Goal: Task Accomplishment & Management: Use online tool/utility

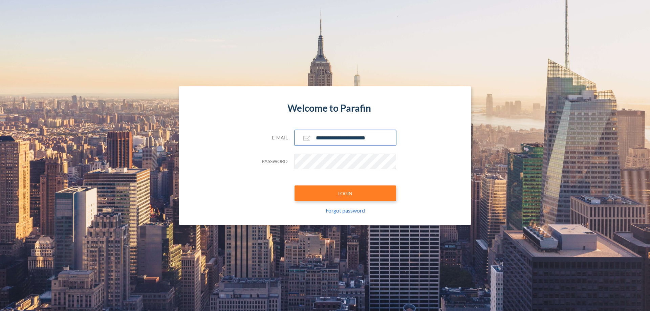
type input "**********"
click at [345, 193] on button "LOGIN" at bounding box center [345, 193] width 102 height 16
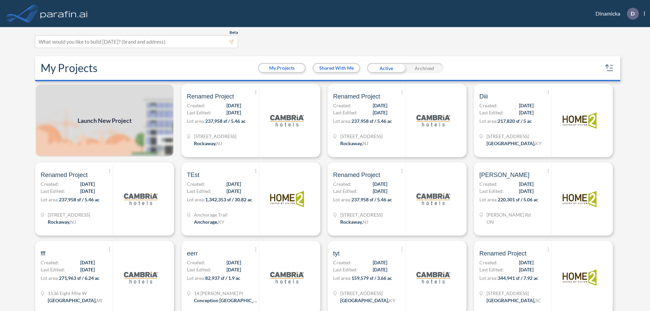
scroll to position [2, 0]
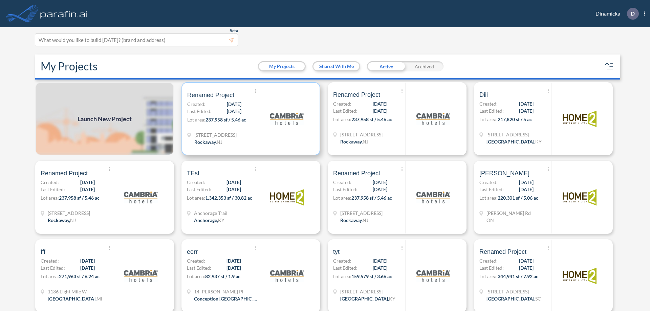
click at [249, 119] on p "Lot area: 237,958 sf / 5.46 ac" at bounding box center [223, 121] width 72 height 10
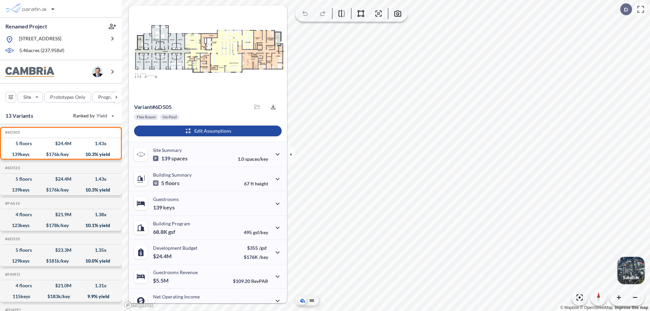
scroll to position [34, 0]
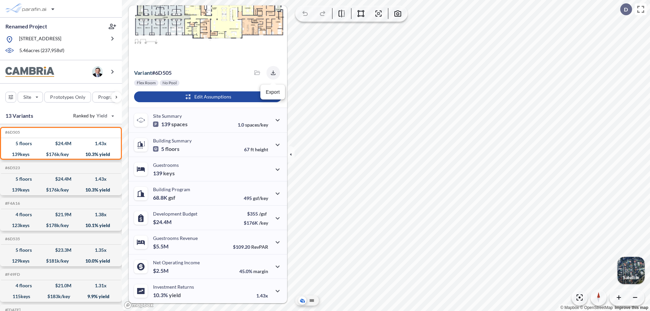
click at [271, 73] on icon "button" at bounding box center [273, 72] width 4 height 4
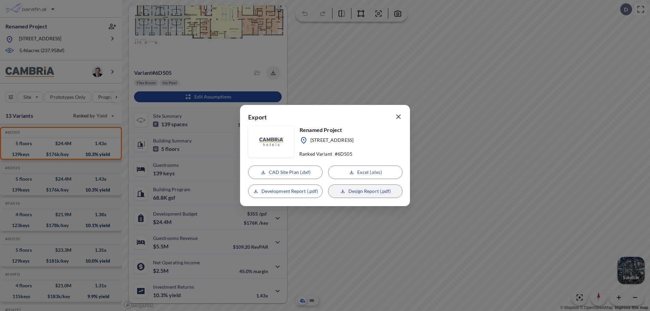
click at [365, 191] on p "Design Report (.pdf)" at bounding box center [369, 191] width 43 height 7
